Goal: Task Accomplishment & Management: Manage account settings

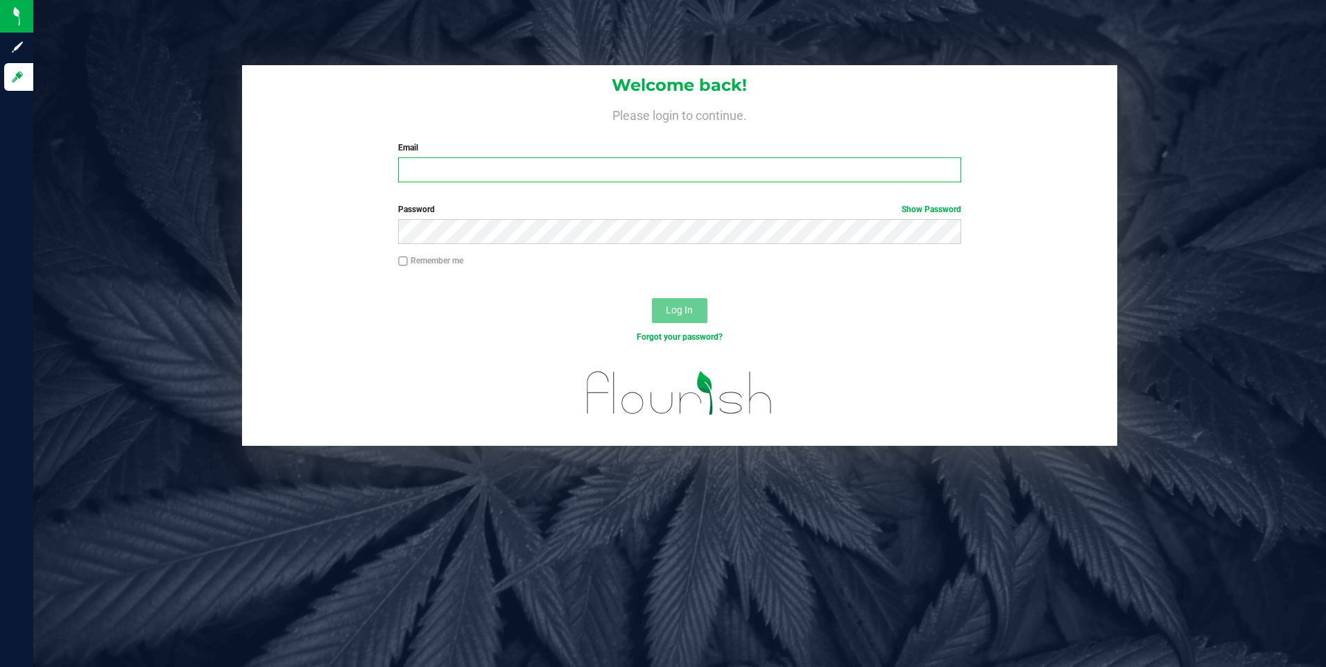
type input "[EMAIL_ADDRESS][DOMAIN_NAME]"
click at [537, 179] on input "[EMAIL_ADDRESS][DOMAIN_NAME]" at bounding box center [679, 169] width 563 height 25
click at [529, 177] on input "[EMAIL_ADDRESS][DOMAIN_NAME]" at bounding box center [679, 169] width 563 height 25
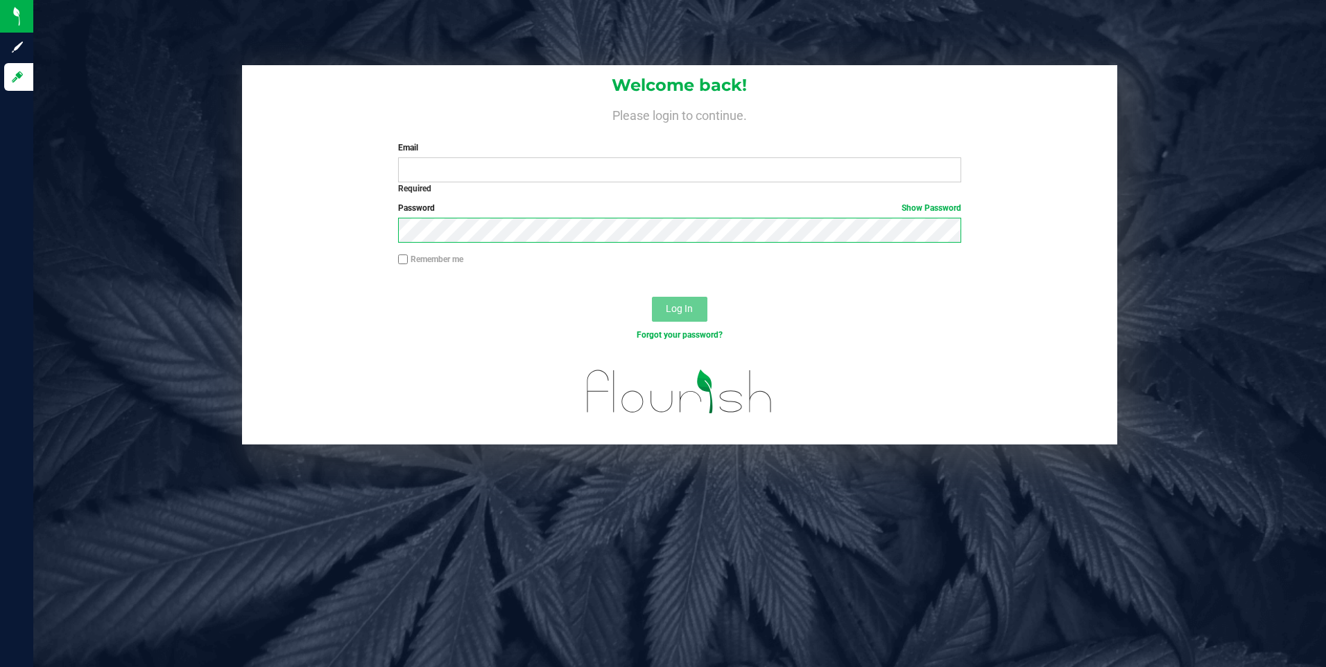
click at [222, 243] on div "Welcome back! Please login to continue. Email Required Please format your email…" at bounding box center [680, 254] width 1314 height 379
click at [587, 164] on input "Email" at bounding box center [679, 169] width 563 height 25
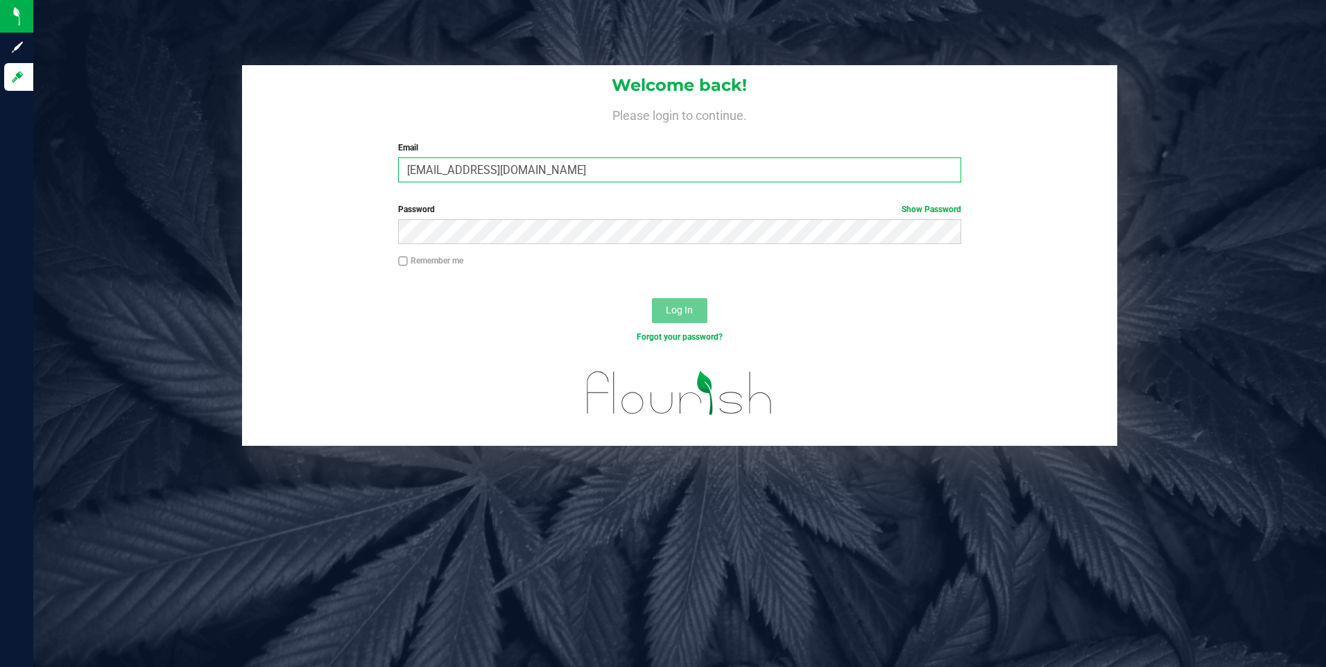
type input "[EMAIL_ADDRESS][DOMAIN_NAME]"
click at [652, 298] on button "Log In" at bounding box center [679, 310] width 55 height 25
